Goal: Task Accomplishment & Management: Manage account settings

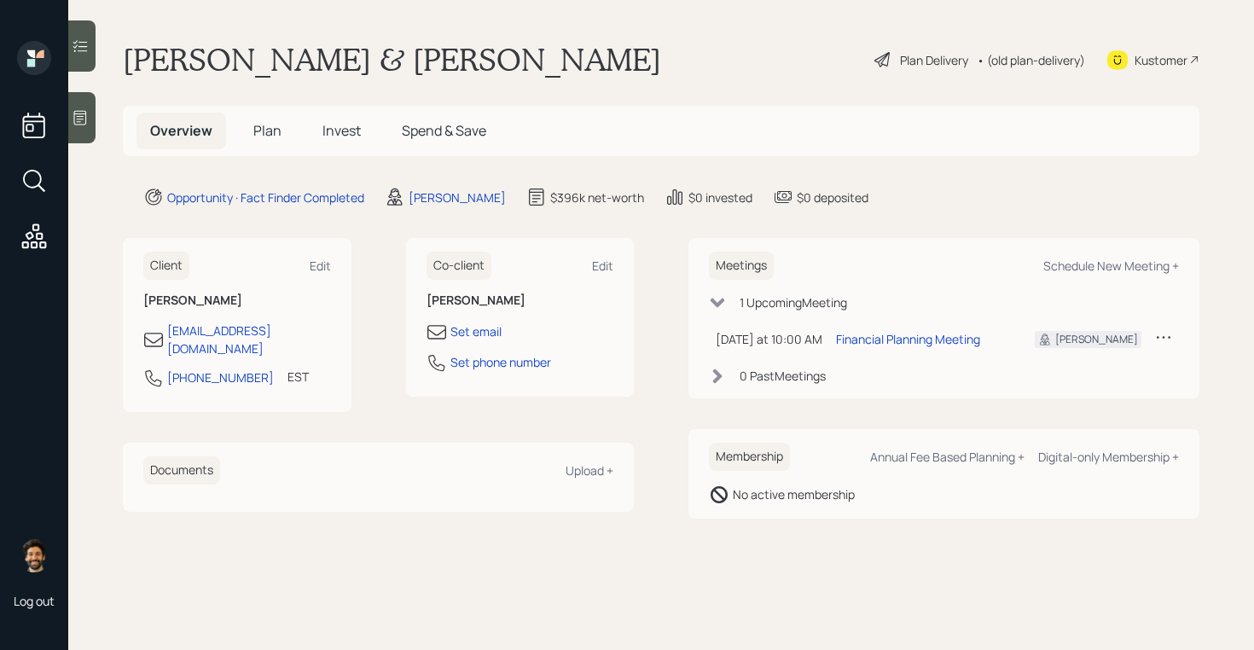
click at [368, 131] on h5 "Invest" at bounding box center [342, 131] width 66 height 37
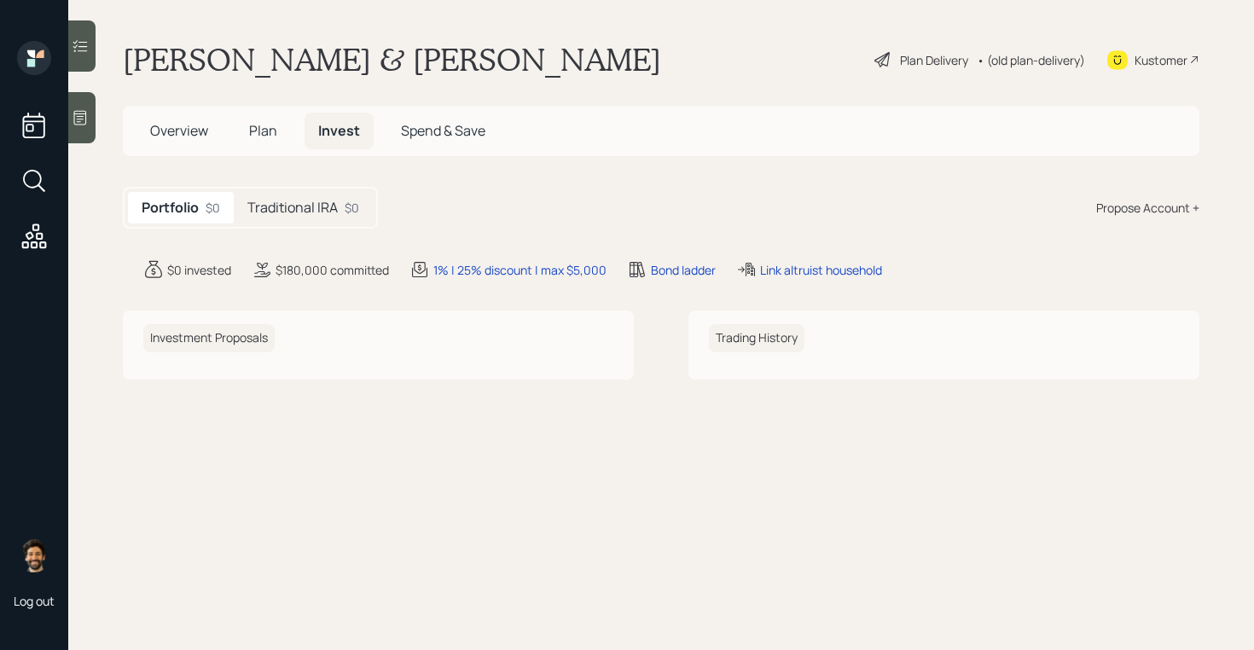
click at [280, 210] on h5 "Traditional IRA" at bounding box center [292, 208] width 90 height 16
